Goal: Book appointment/travel/reservation

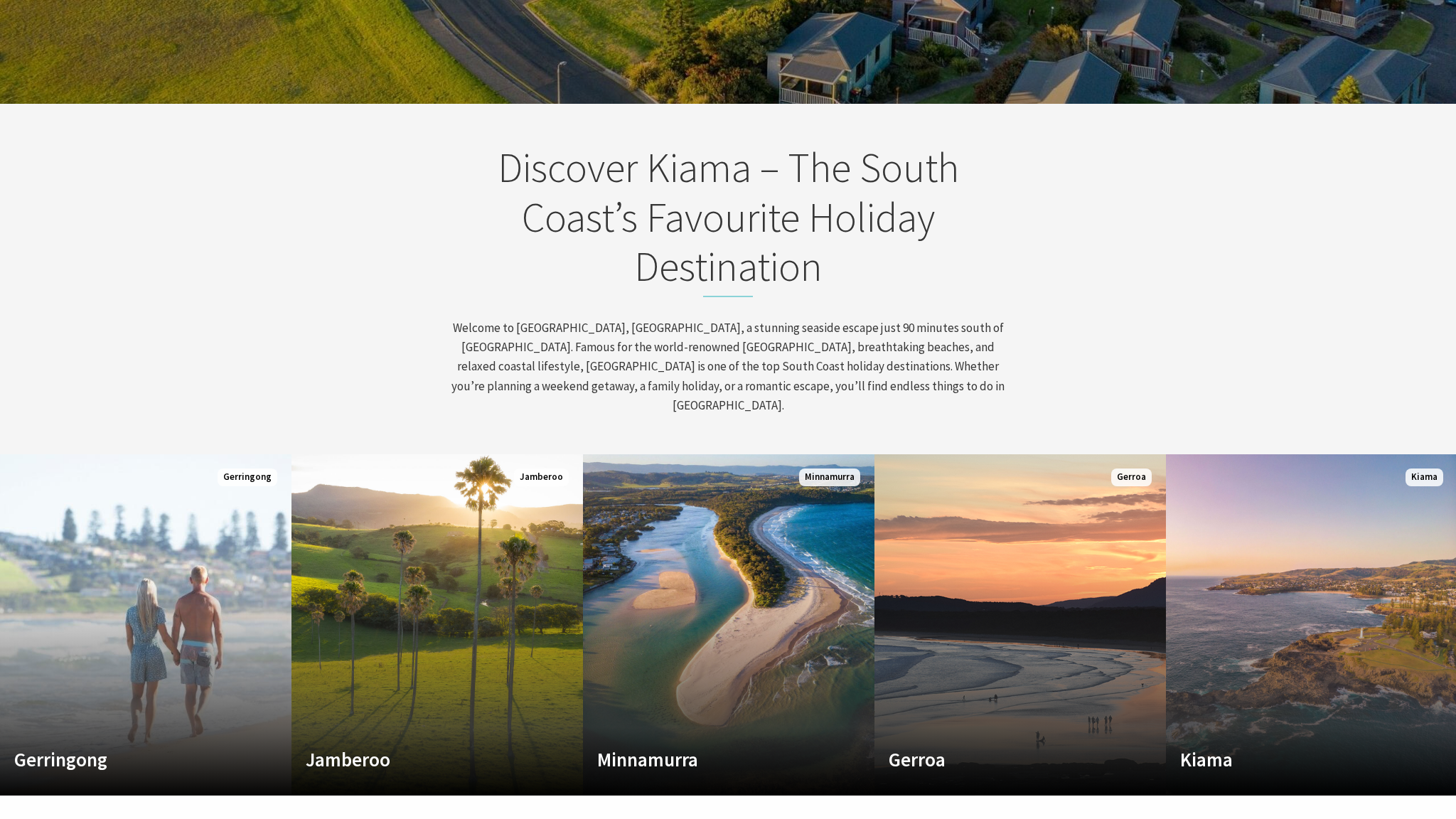
scroll to position [710, 0]
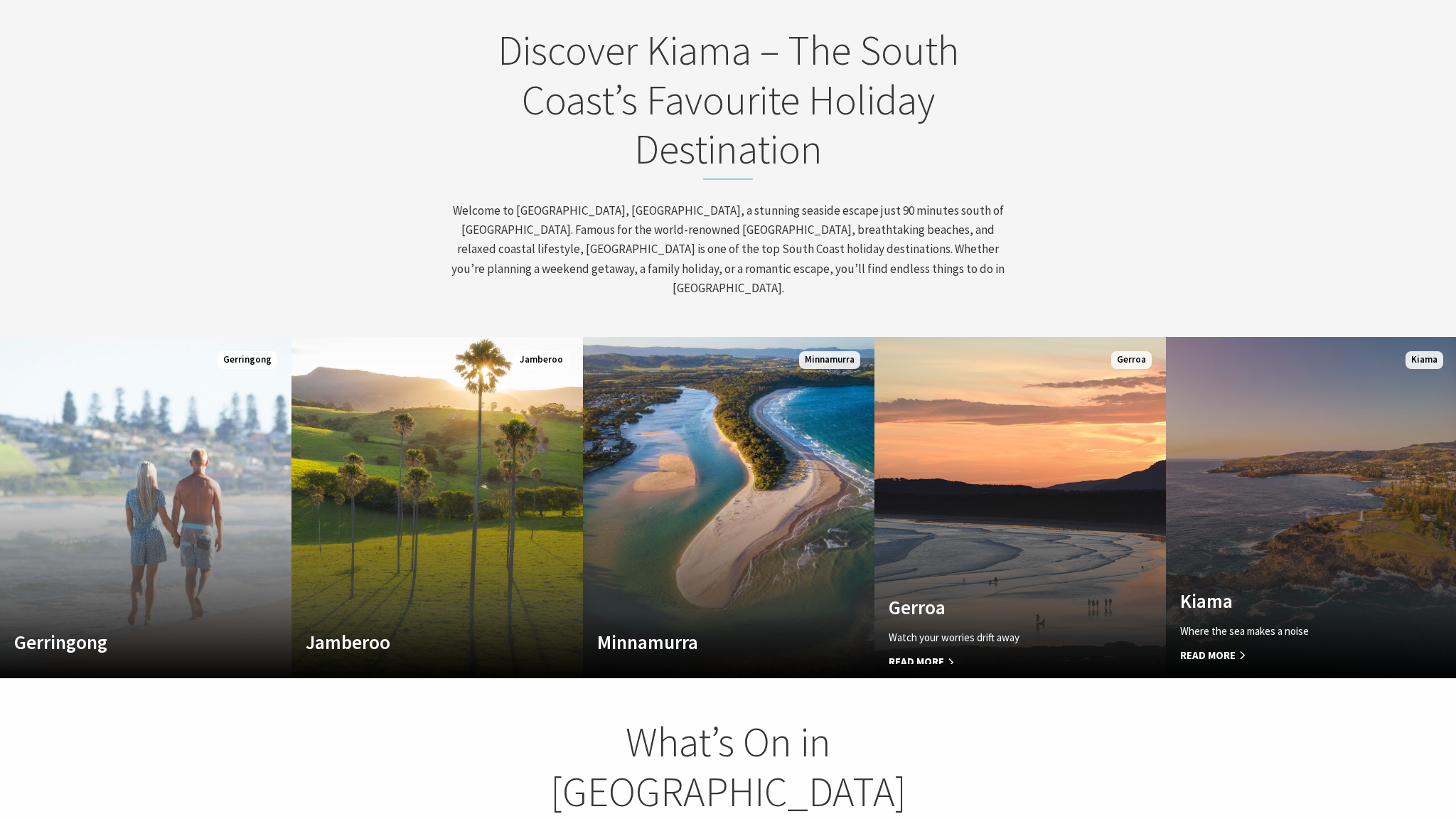
click at [1340, 481] on link "Custom Image Used Kiama Where the sea makes a noise Read More Kiama" at bounding box center [1311, 507] width 291 height 341
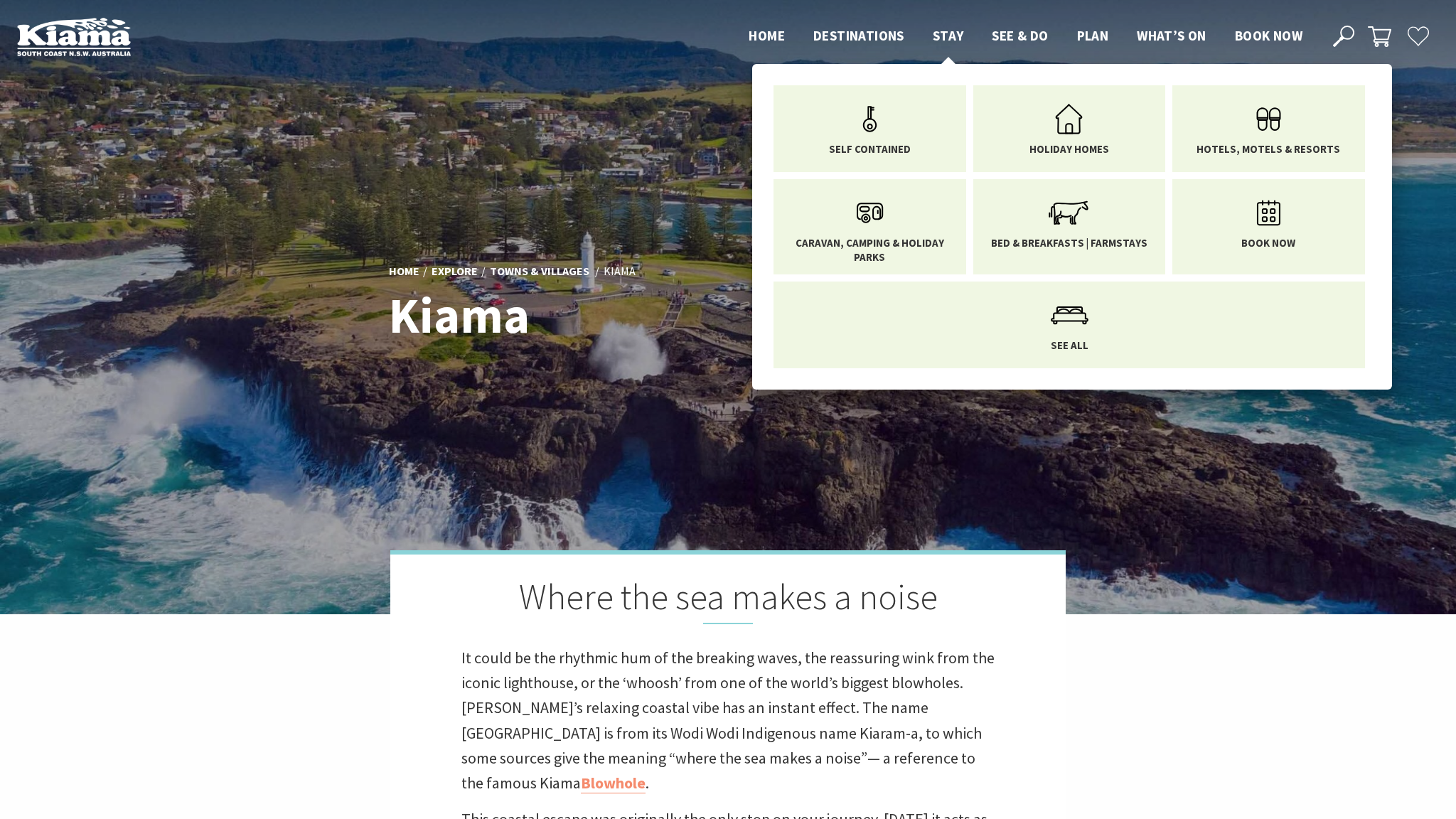
click at [950, 38] on span "Stay" at bounding box center [949, 35] width 32 height 17
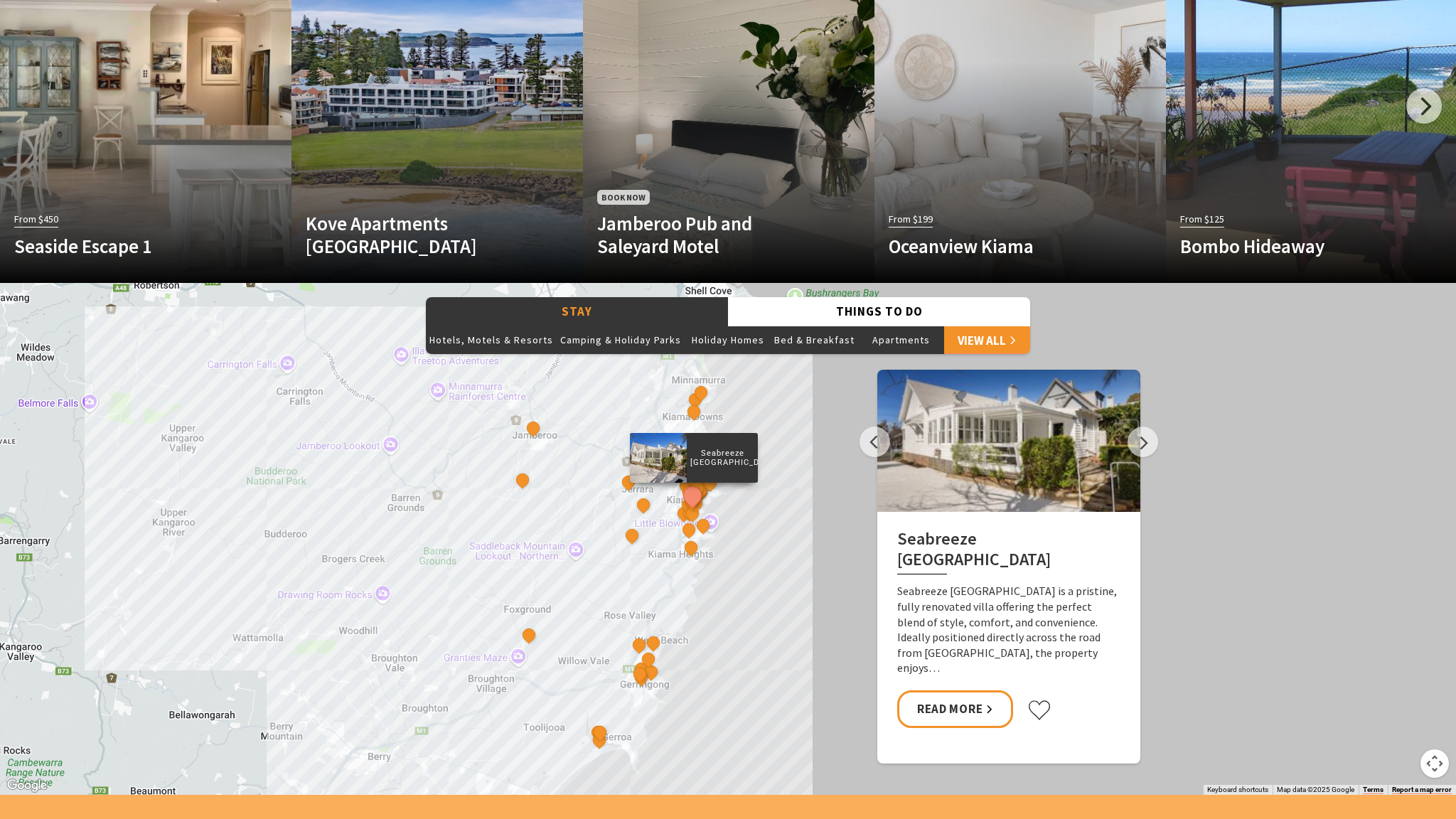
scroll to position [1081, 0]
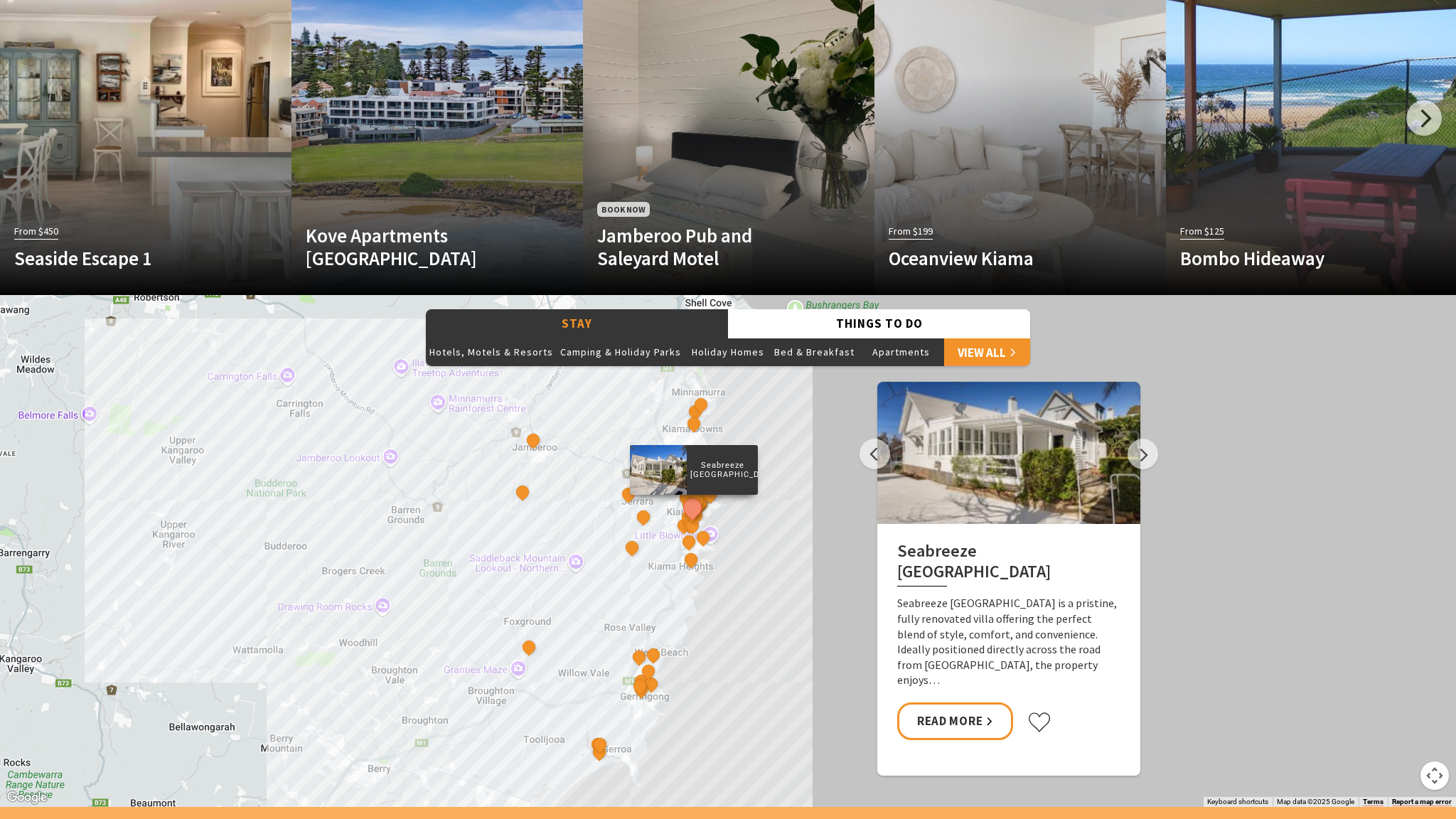
scroll to position [1063, 0]
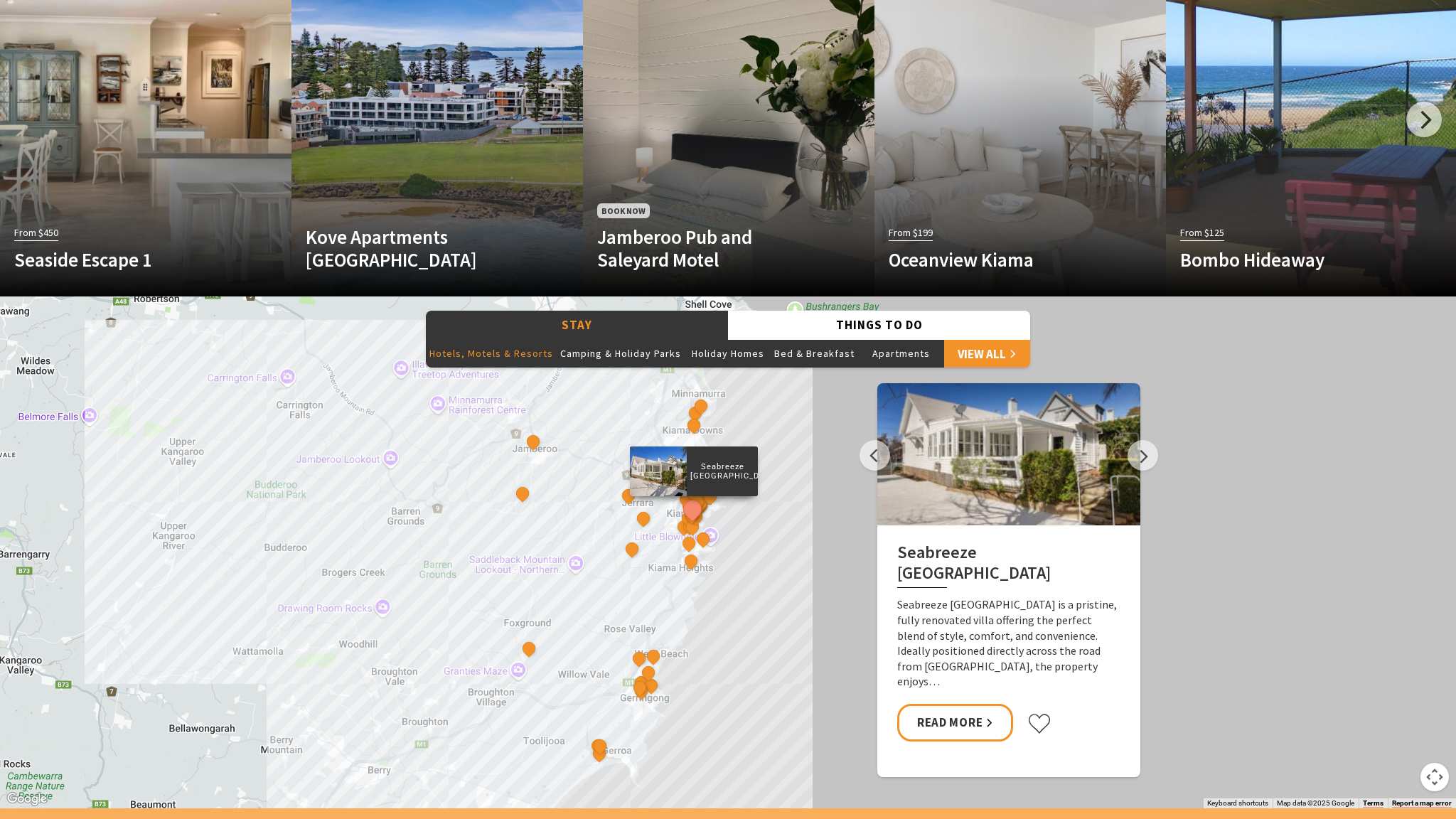
click at [496, 347] on button "Hotels, Motels & Resorts" at bounding box center [491, 353] width 131 height 28
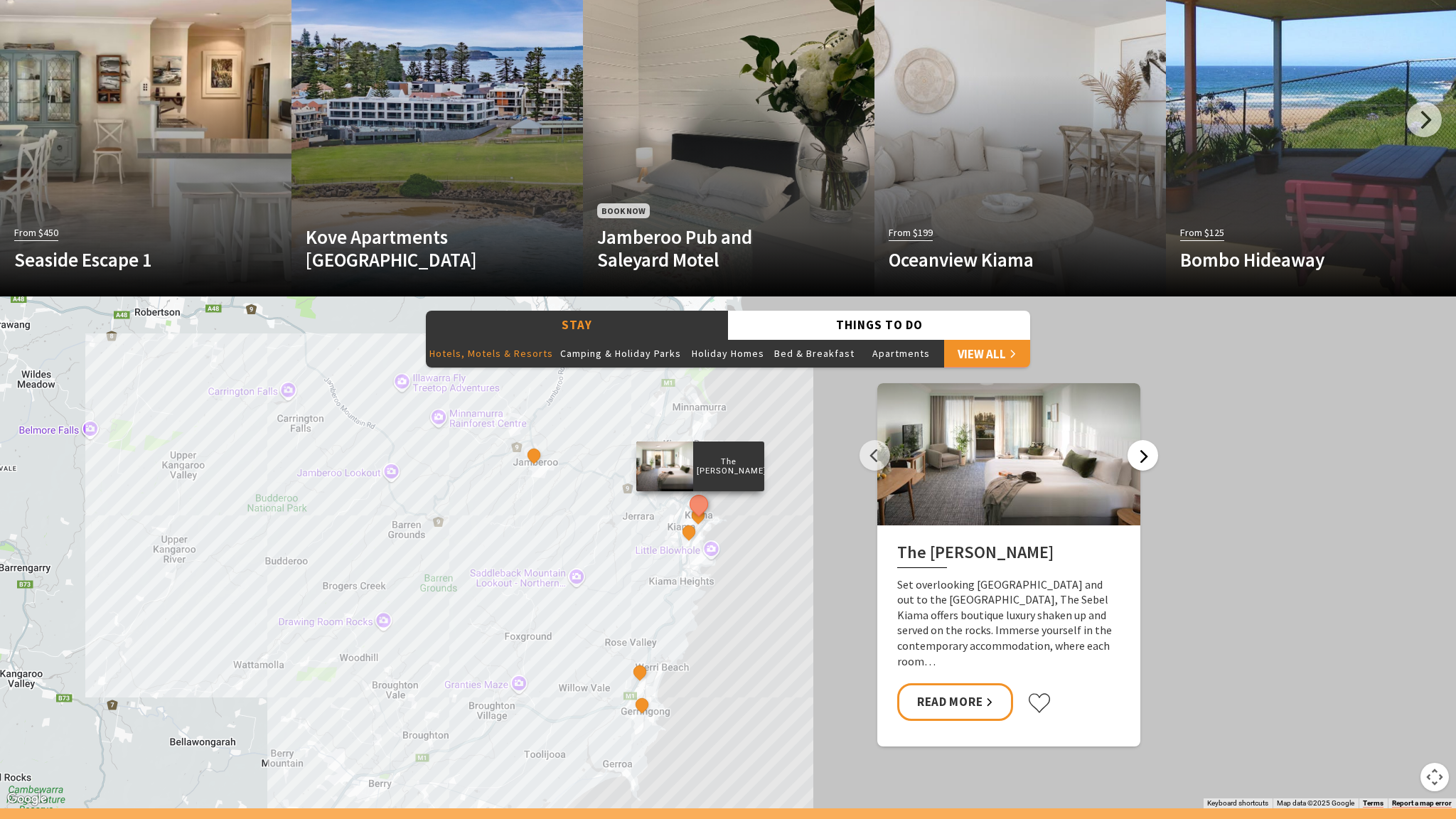
click at [1136, 457] on button "Next" at bounding box center [1143, 456] width 31 height 31
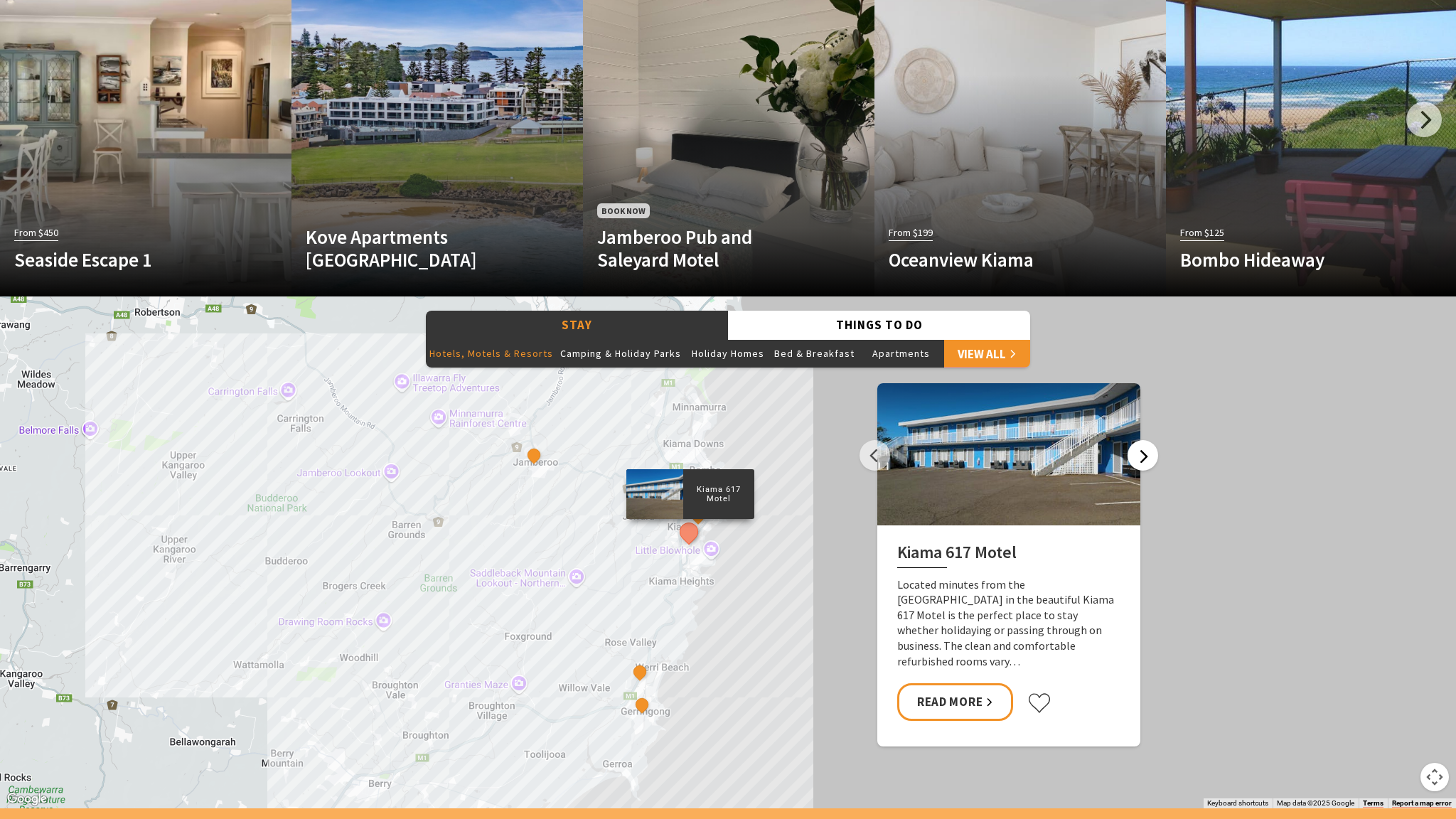
click at [1136, 457] on button "Next" at bounding box center [1143, 456] width 31 height 31
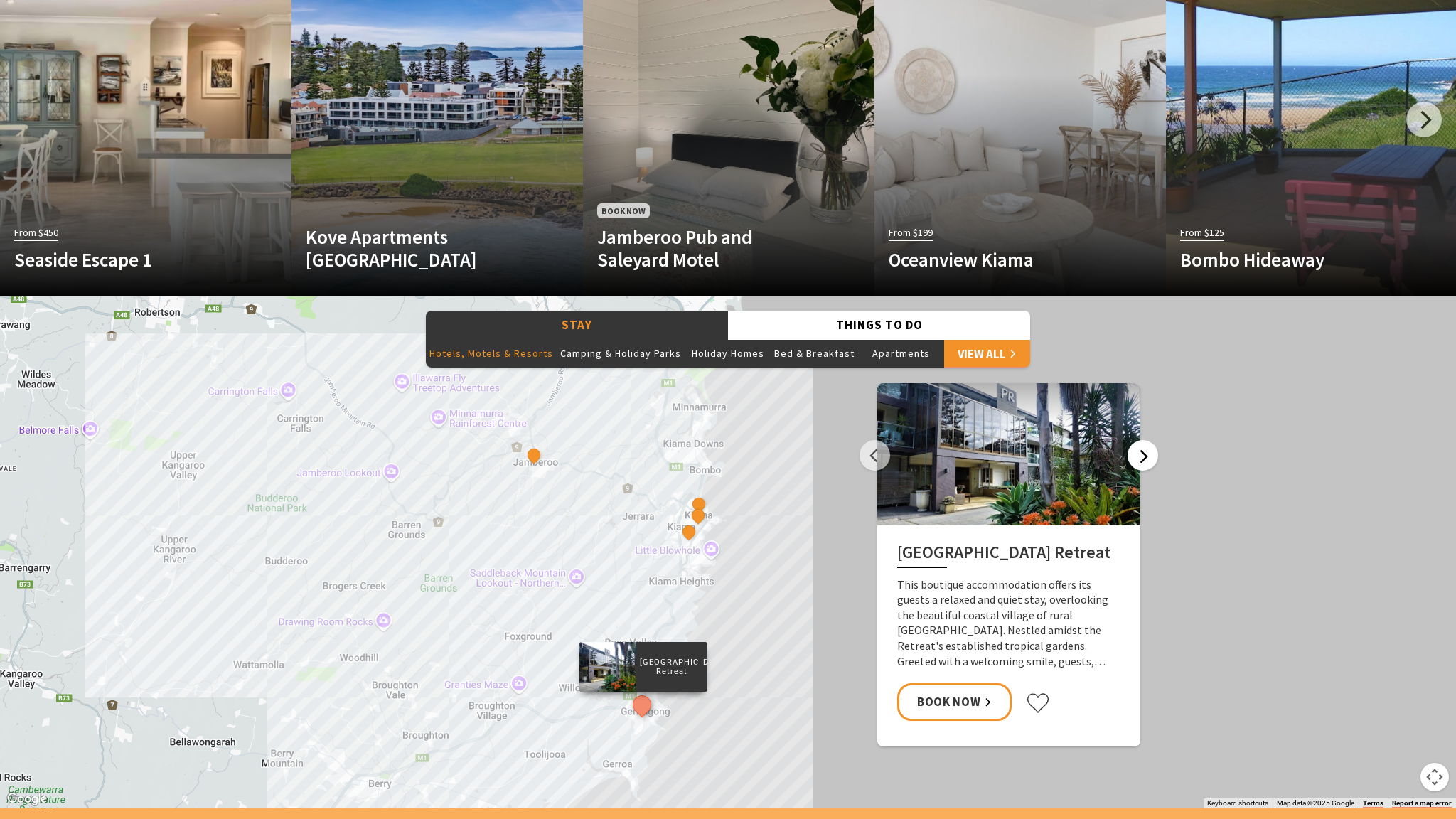
click at [1136, 457] on button "Next" at bounding box center [1143, 456] width 31 height 31
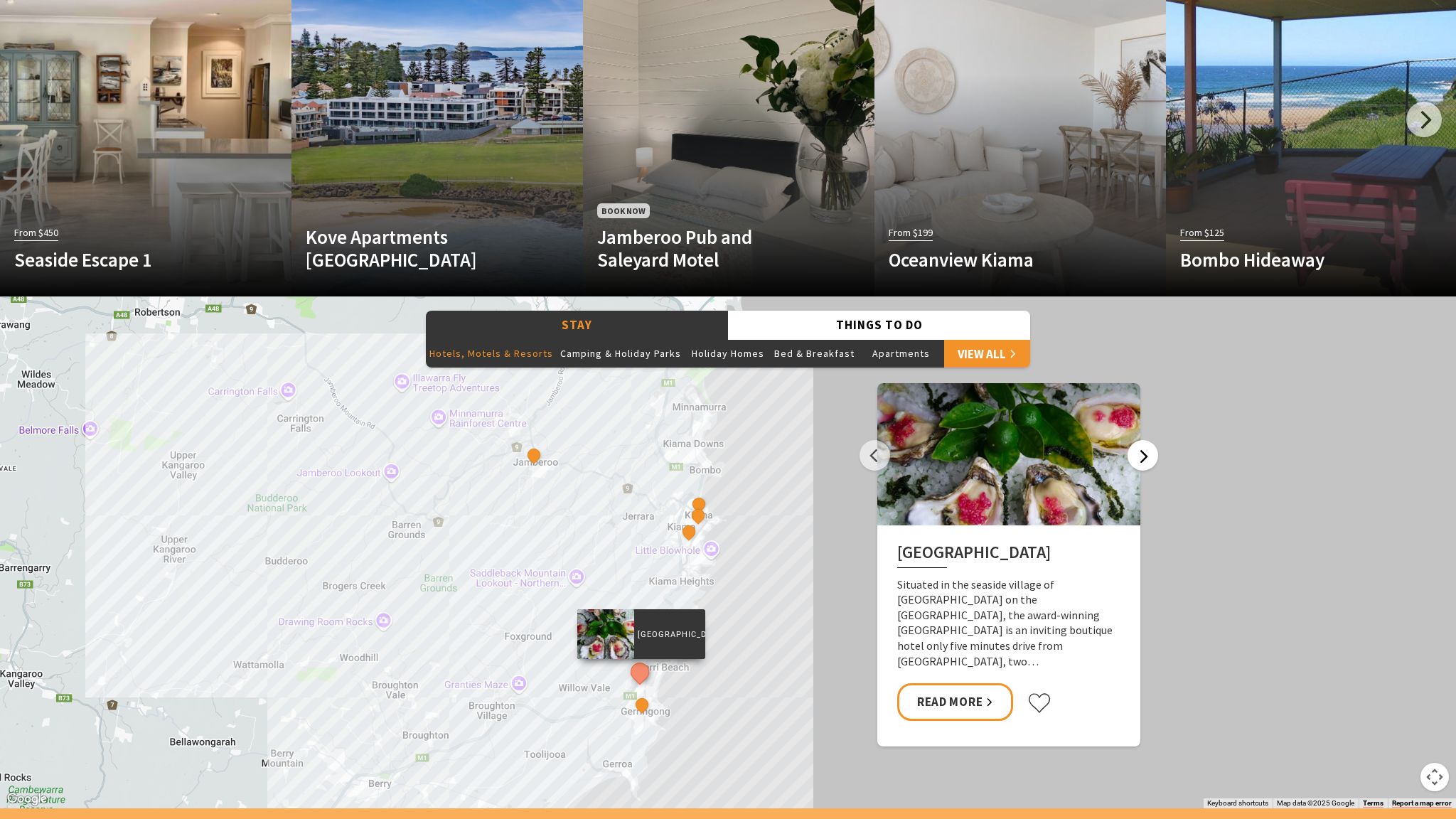
click at [1136, 457] on button "Next" at bounding box center [1143, 456] width 31 height 31
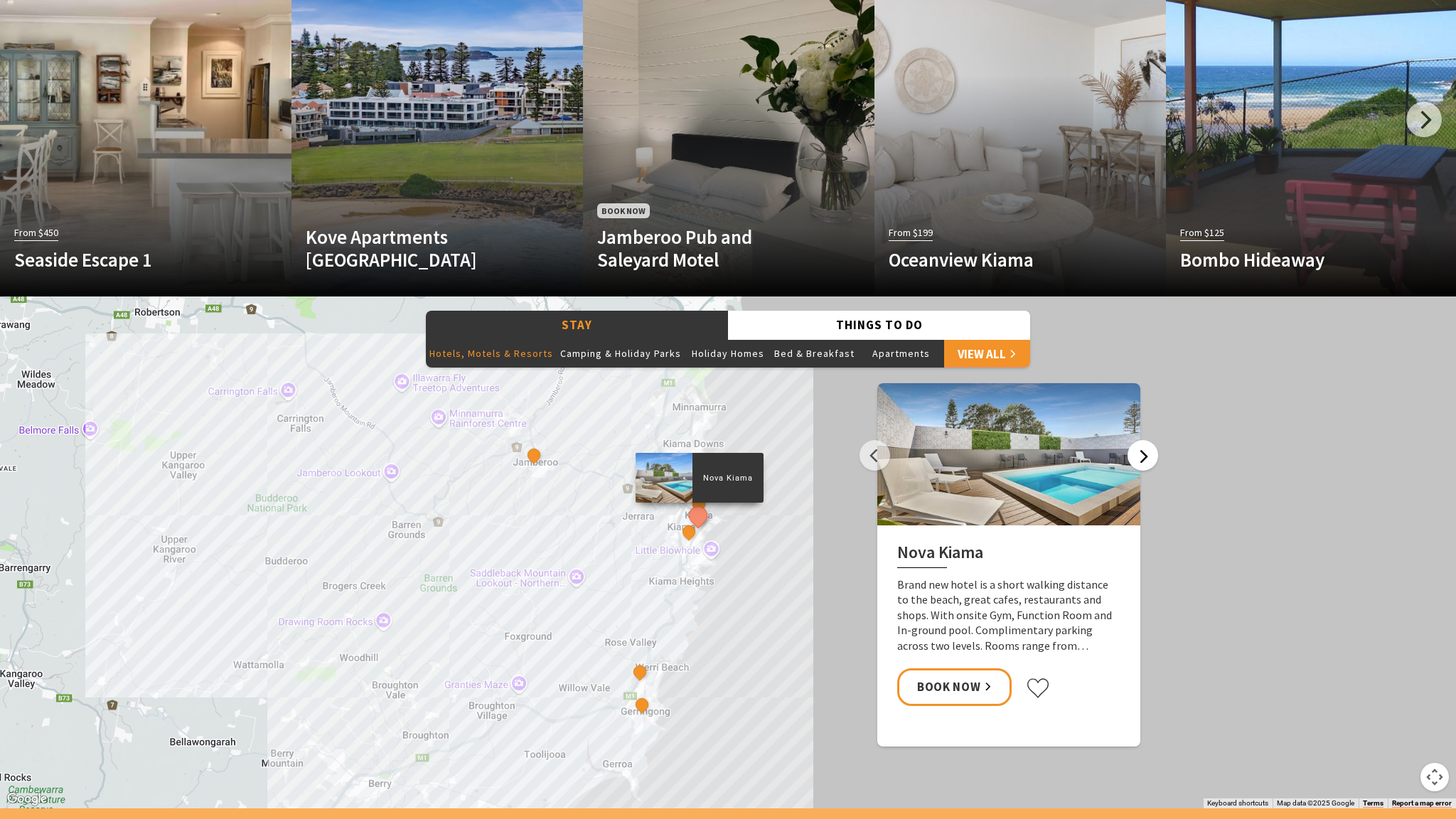
click at [1136, 457] on button "Next" at bounding box center [1143, 456] width 31 height 31
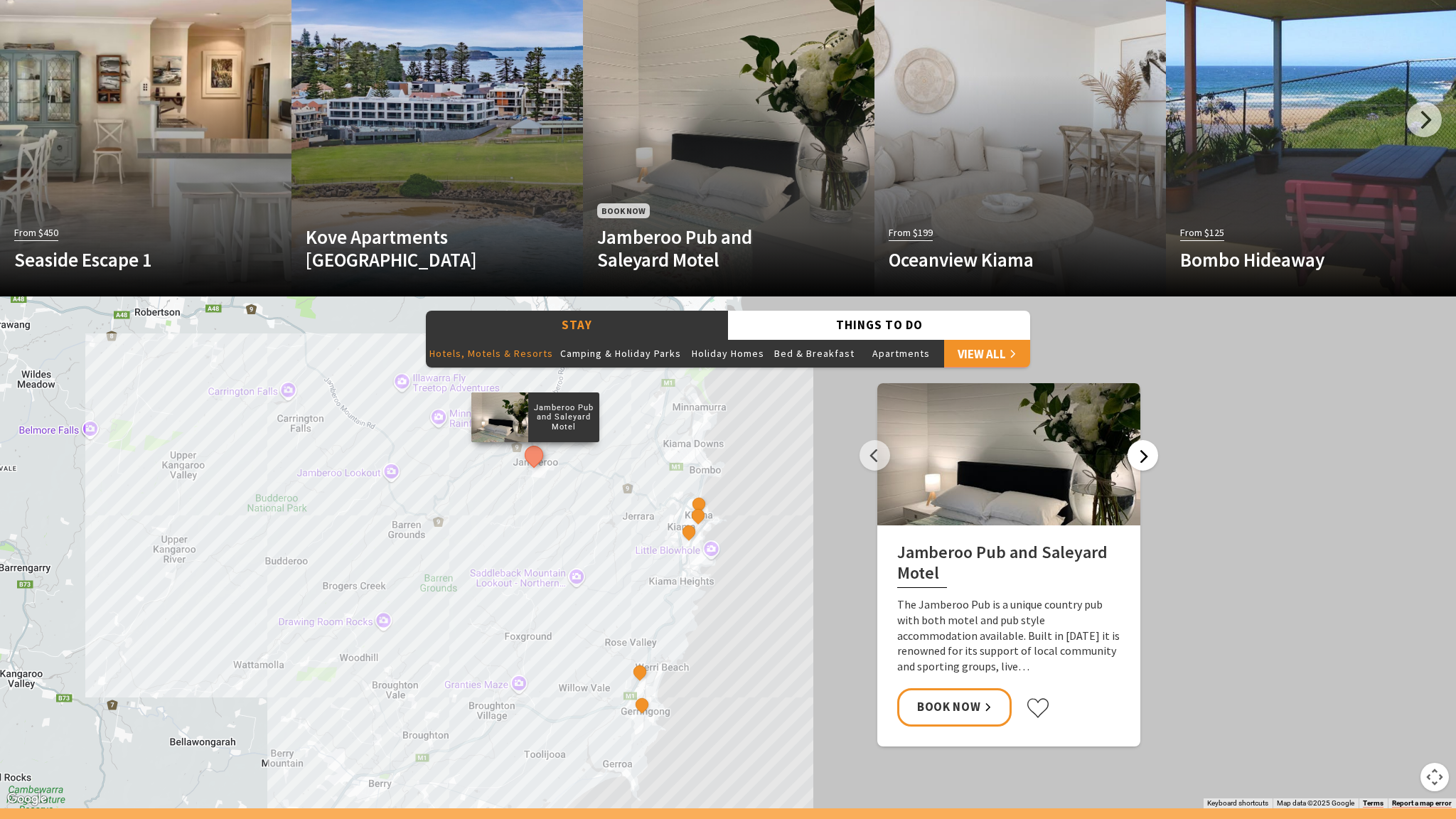
click at [1136, 457] on button "Next" at bounding box center [1143, 456] width 31 height 31
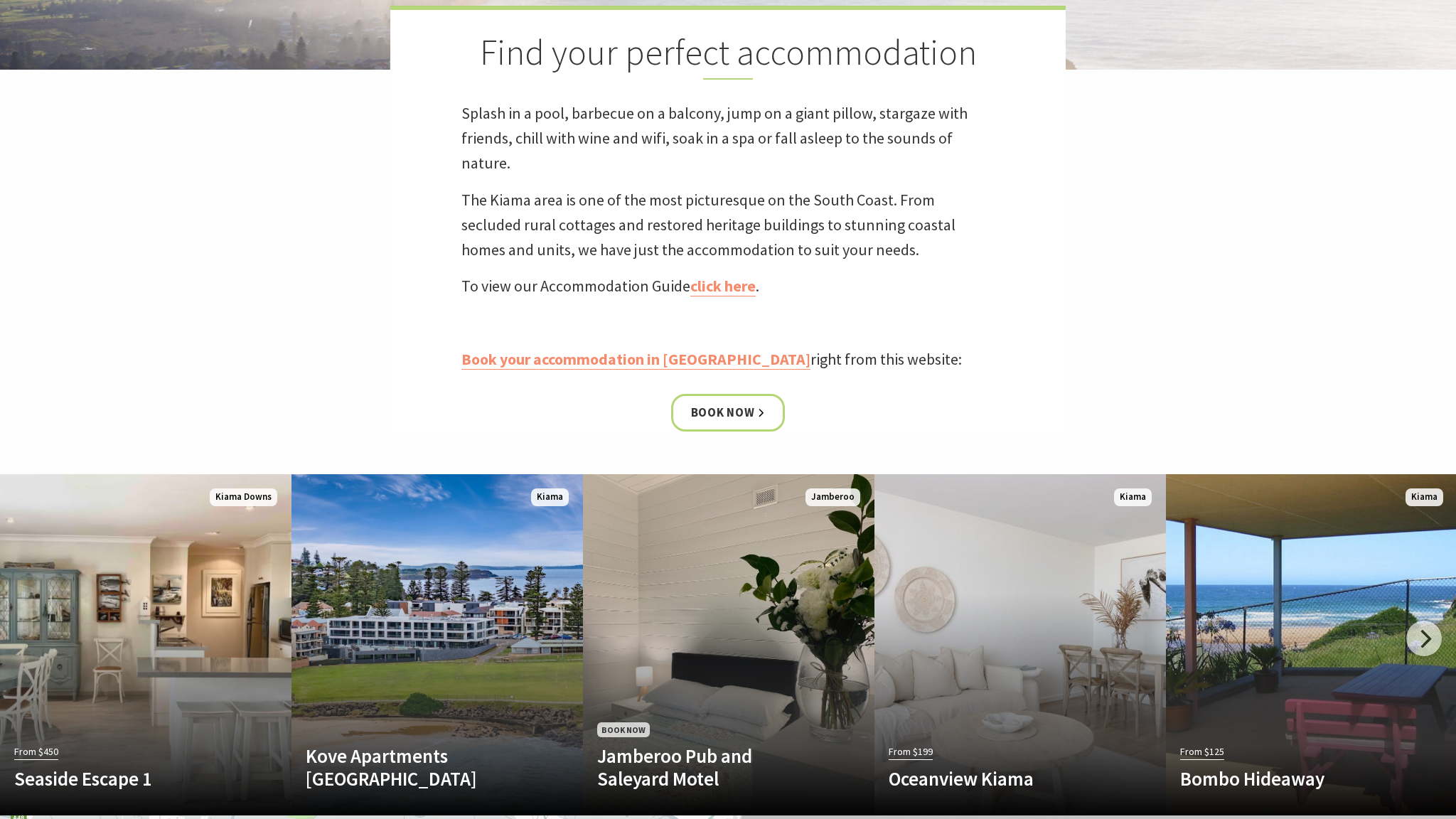
scroll to position [521, 0]
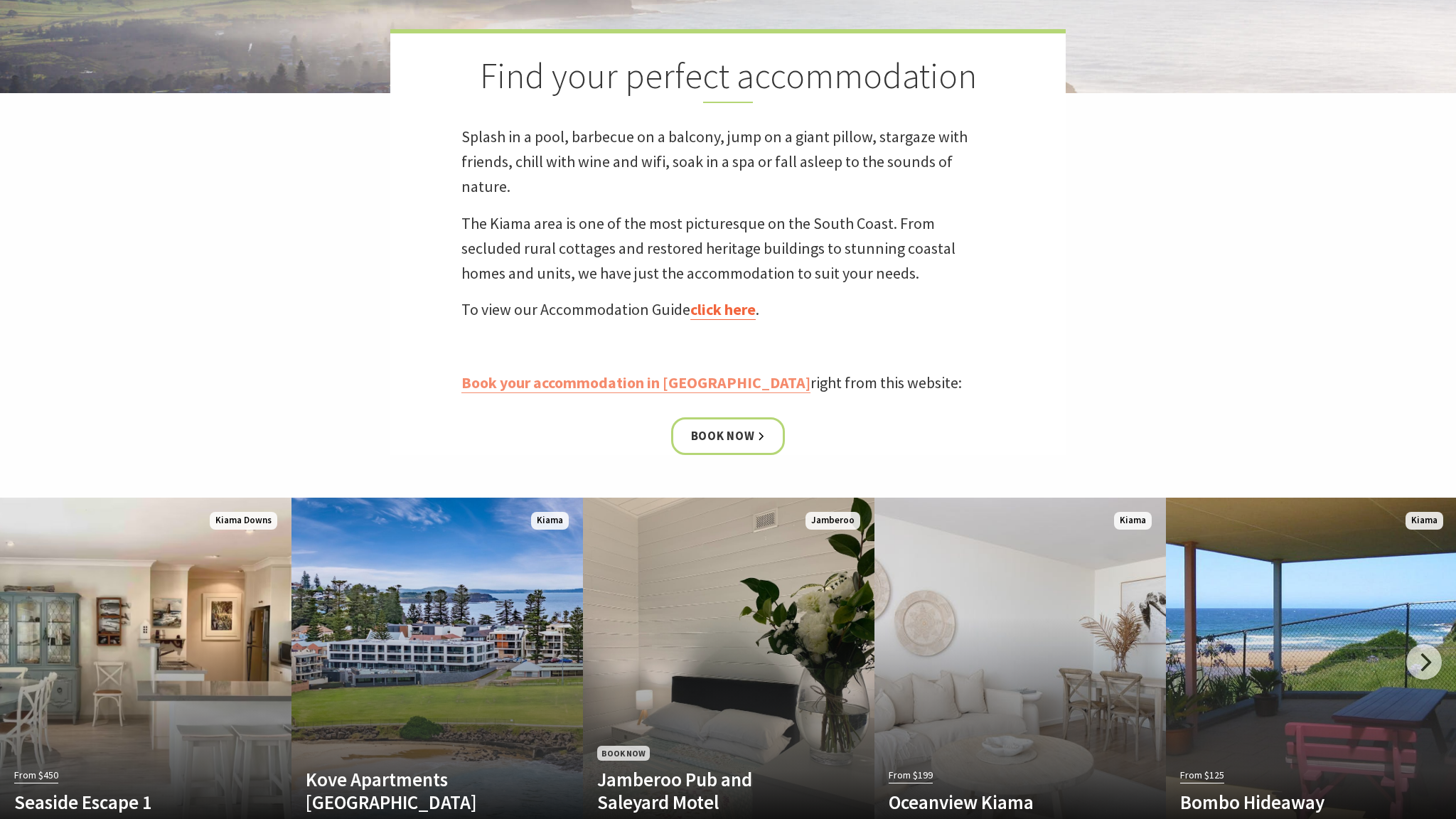
click at [714, 305] on link "click here" at bounding box center [723, 309] width 65 height 21
